Goal: Transaction & Acquisition: Obtain resource

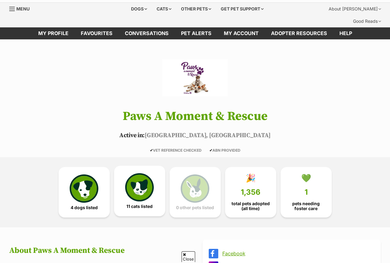
scroll to position [31, 0]
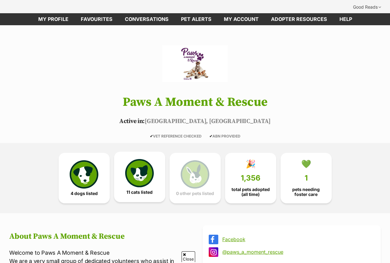
click at [142, 173] on img at bounding box center [139, 173] width 28 height 28
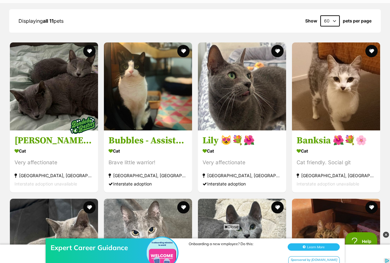
scroll to position [817, 0]
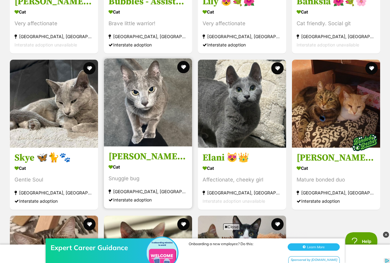
click at [135, 116] on img at bounding box center [148, 103] width 88 height 88
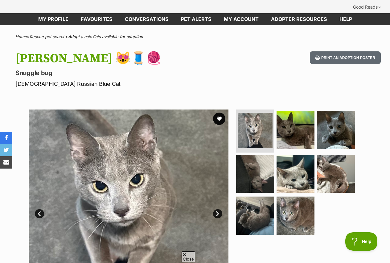
scroll to position [62, 0]
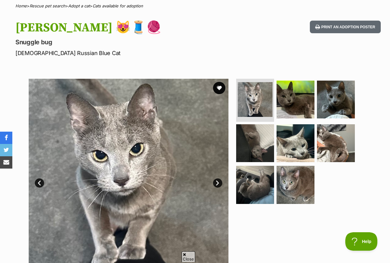
click at [218, 179] on link "Next" at bounding box center [217, 183] width 9 height 9
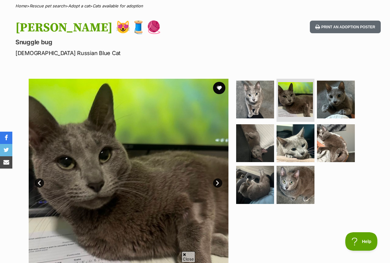
click at [218, 179] on link "Next" at bounding box center [217, 183] width 9 height 9
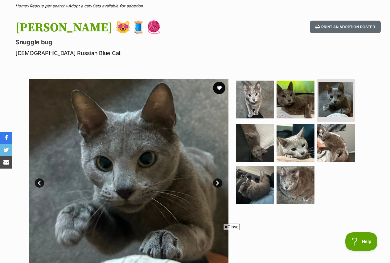
scroll to position [0, 0]
click at [216, 179] on link "Next" at bounding box center [217, 183] width 9 height 9
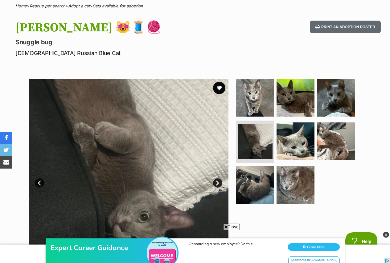
click at [216, 179] on link "Next" at bounding box center [217, 183] width 9 height 9
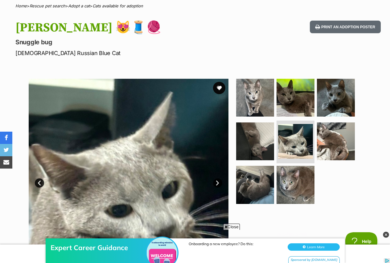
click at [216, 179] on link "Next" at bounding box center [217, 183] width 9 height 9
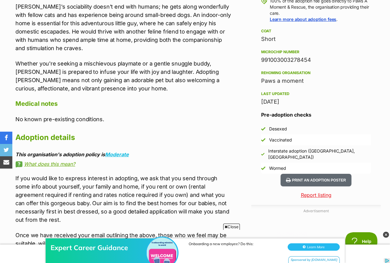
scroll to position [493, 0]
